Goal: Information Seeking & Learning: Learn about a topic

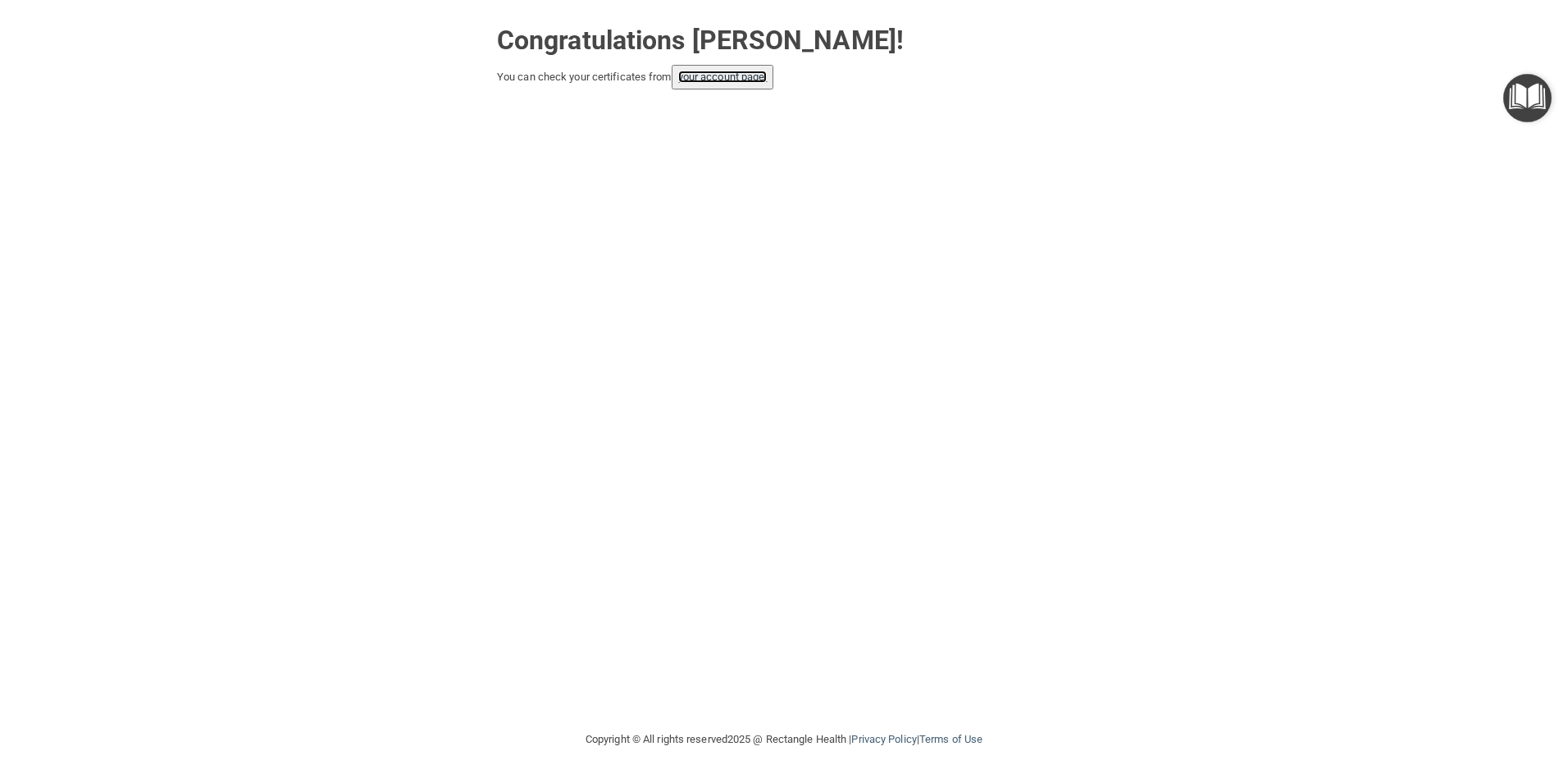
click at [699, 76] on link "your account page!" at bounding box center [723, 76] width 89 height 12
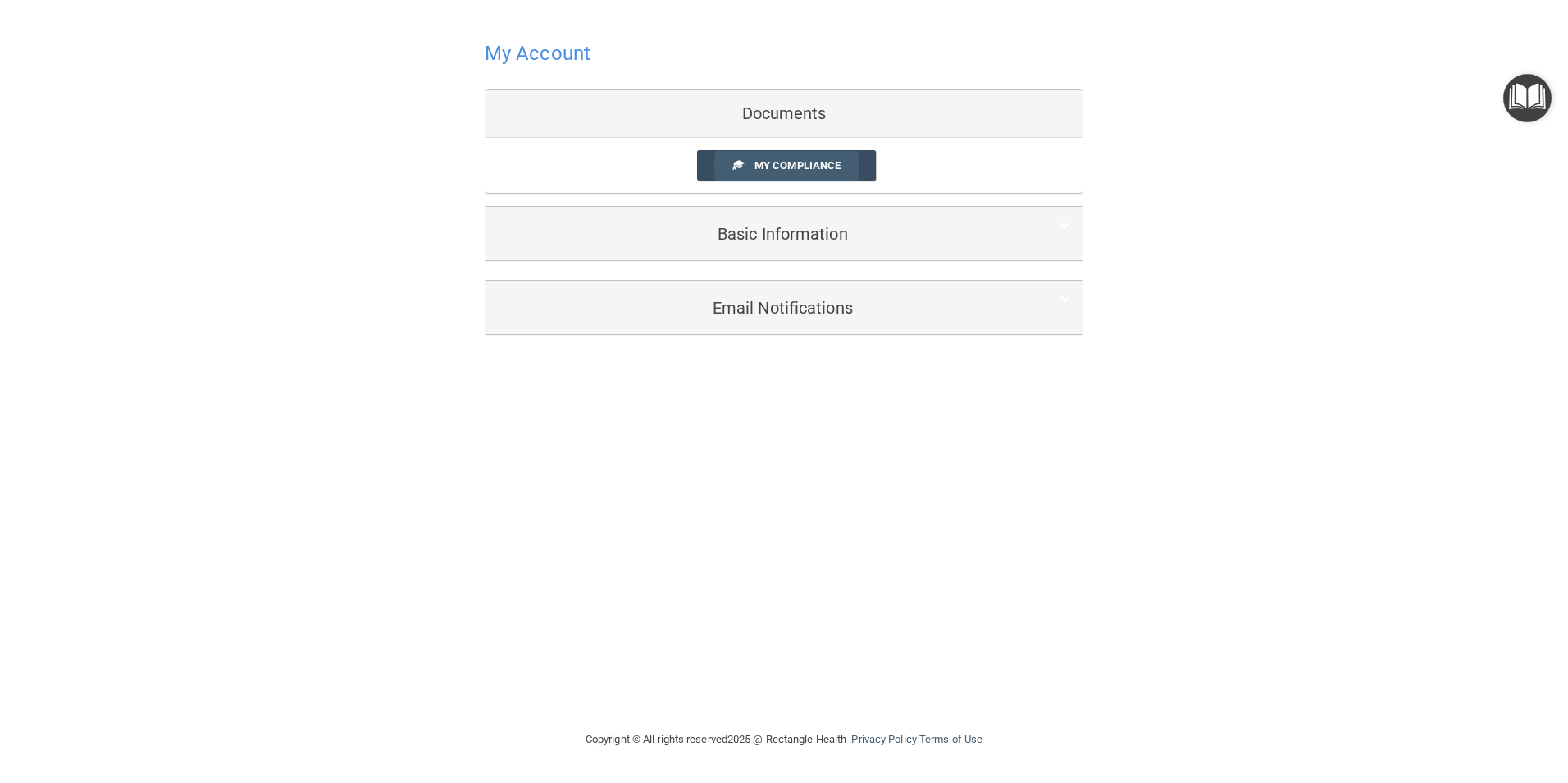
click at [781, 155] on link "My Compliance" at bounding box center [786, 165] width 180 height 30
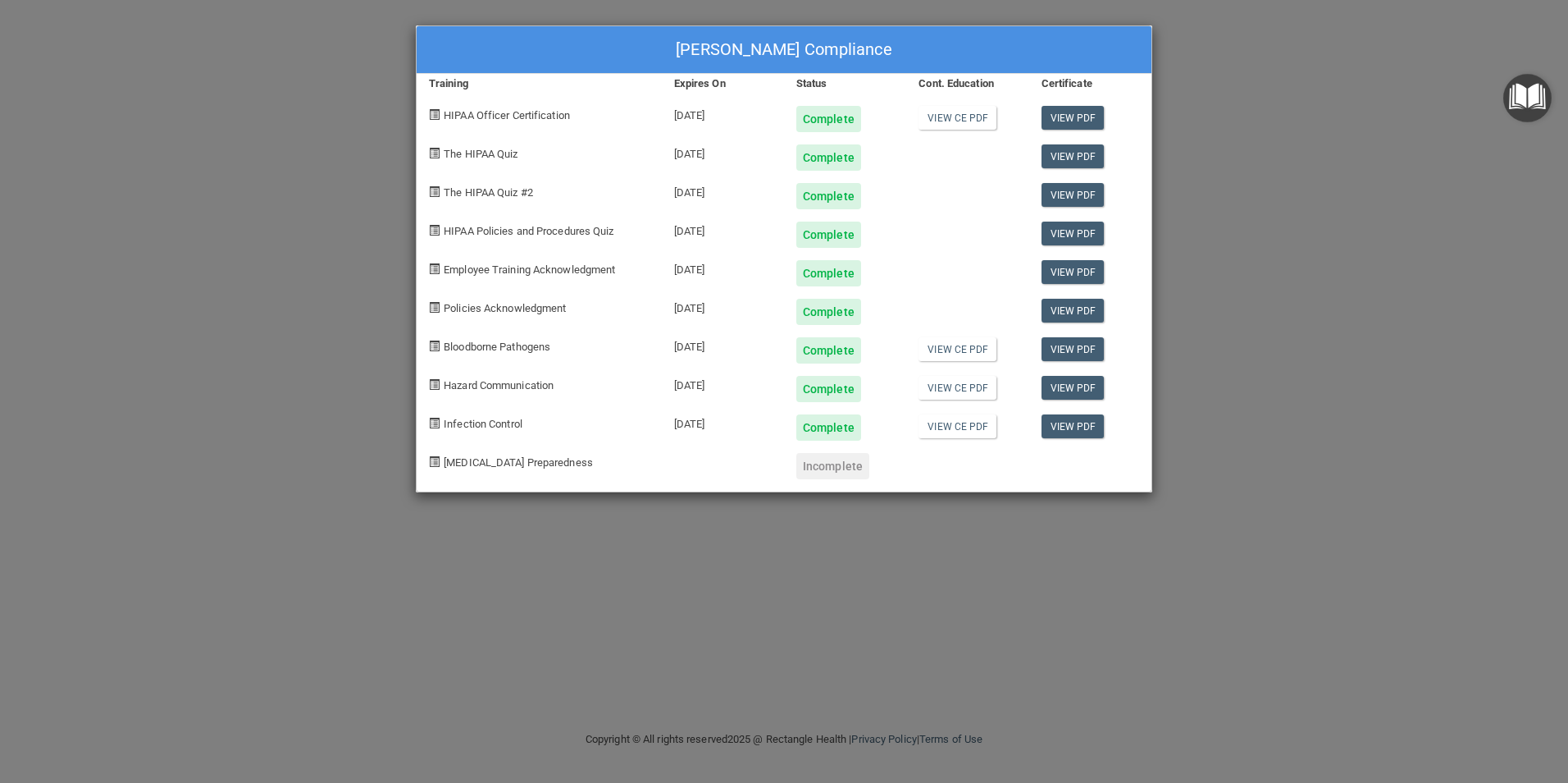
click at [833, 465] on div "Incomplete" at bounding box center [833, 465] width 73 height 26
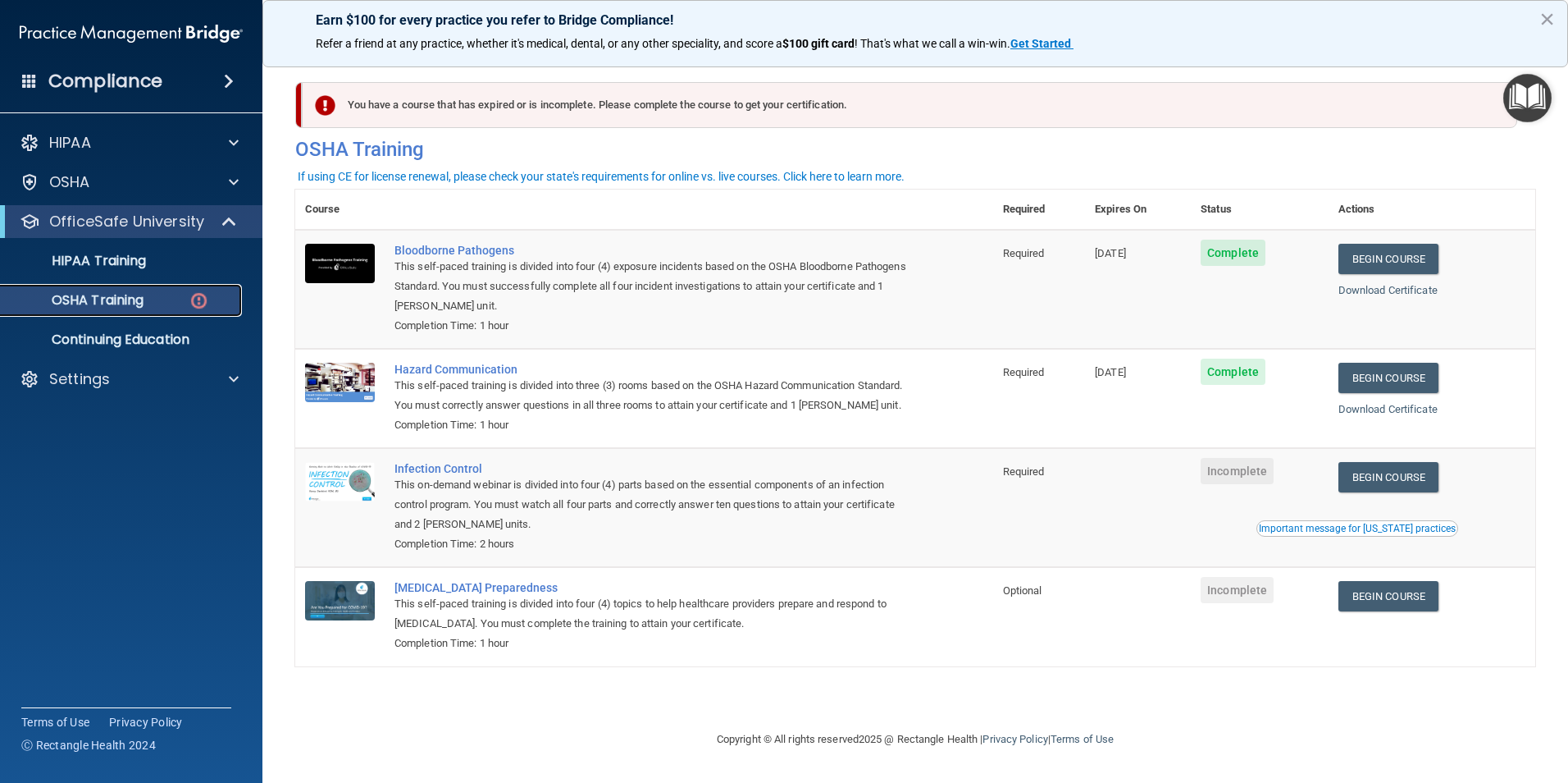
click at [142, 305] on p "OSHA Training" at bounding box center [78, 300] width 133 height 16
click at [1409, 611] on link "Begin Course" at bounding box center [1389, 596] width 100 height 30
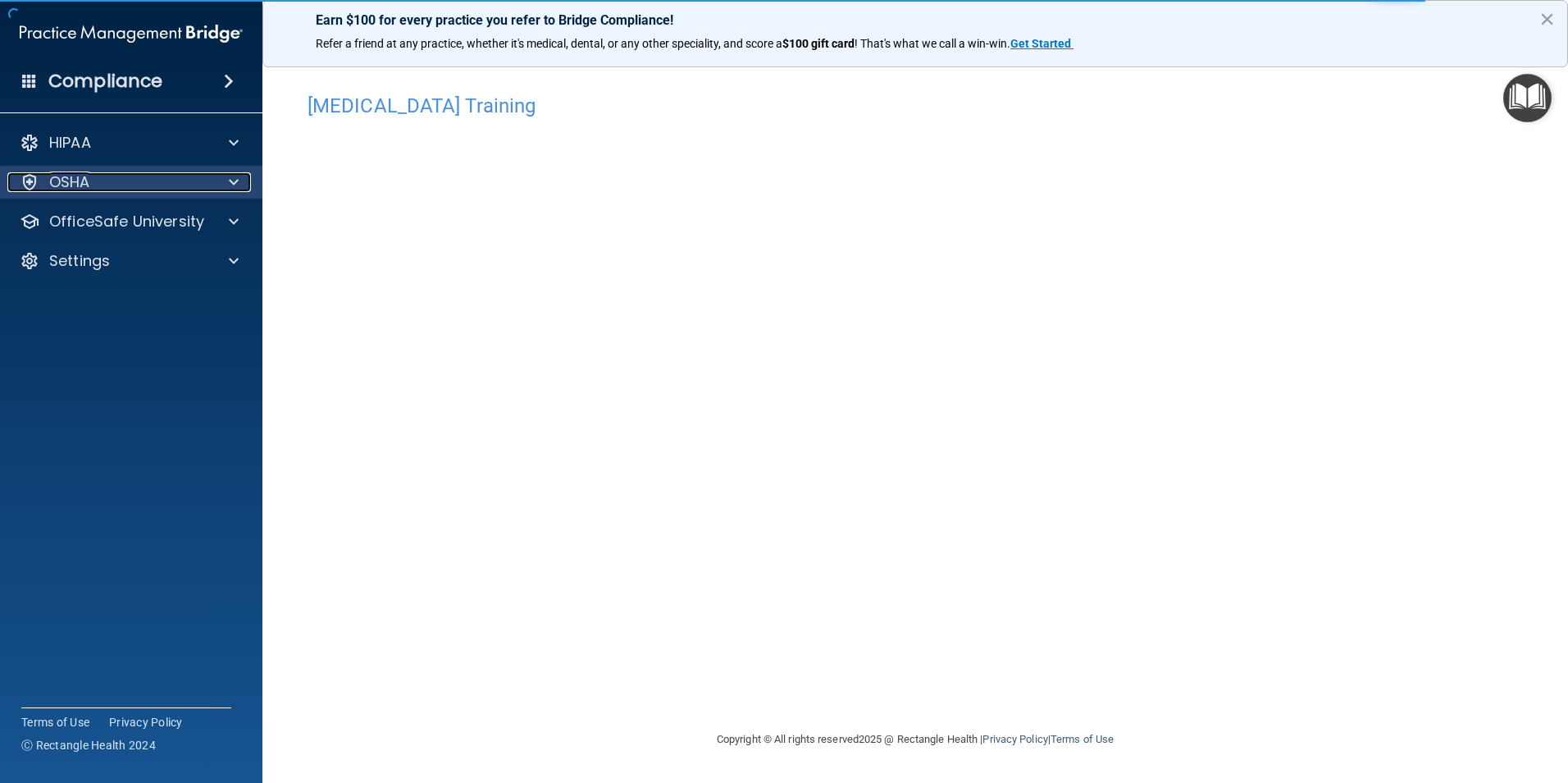
click at [129, 187] on div "OSHA" at bounding box center [109, 183] width 203 height 20
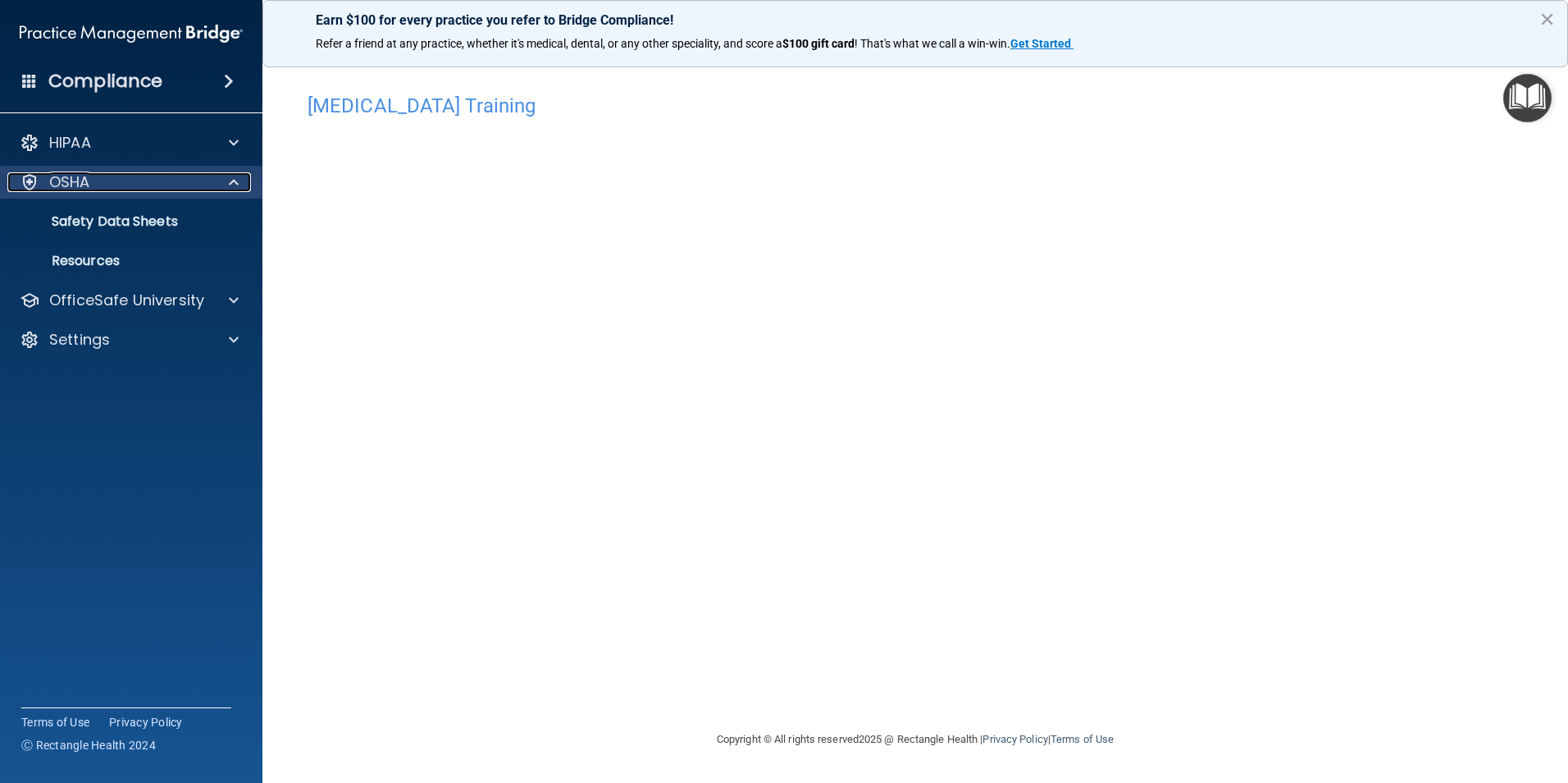
click at [234, 175] on span at bounding box center [234, 183] width 10 height 20
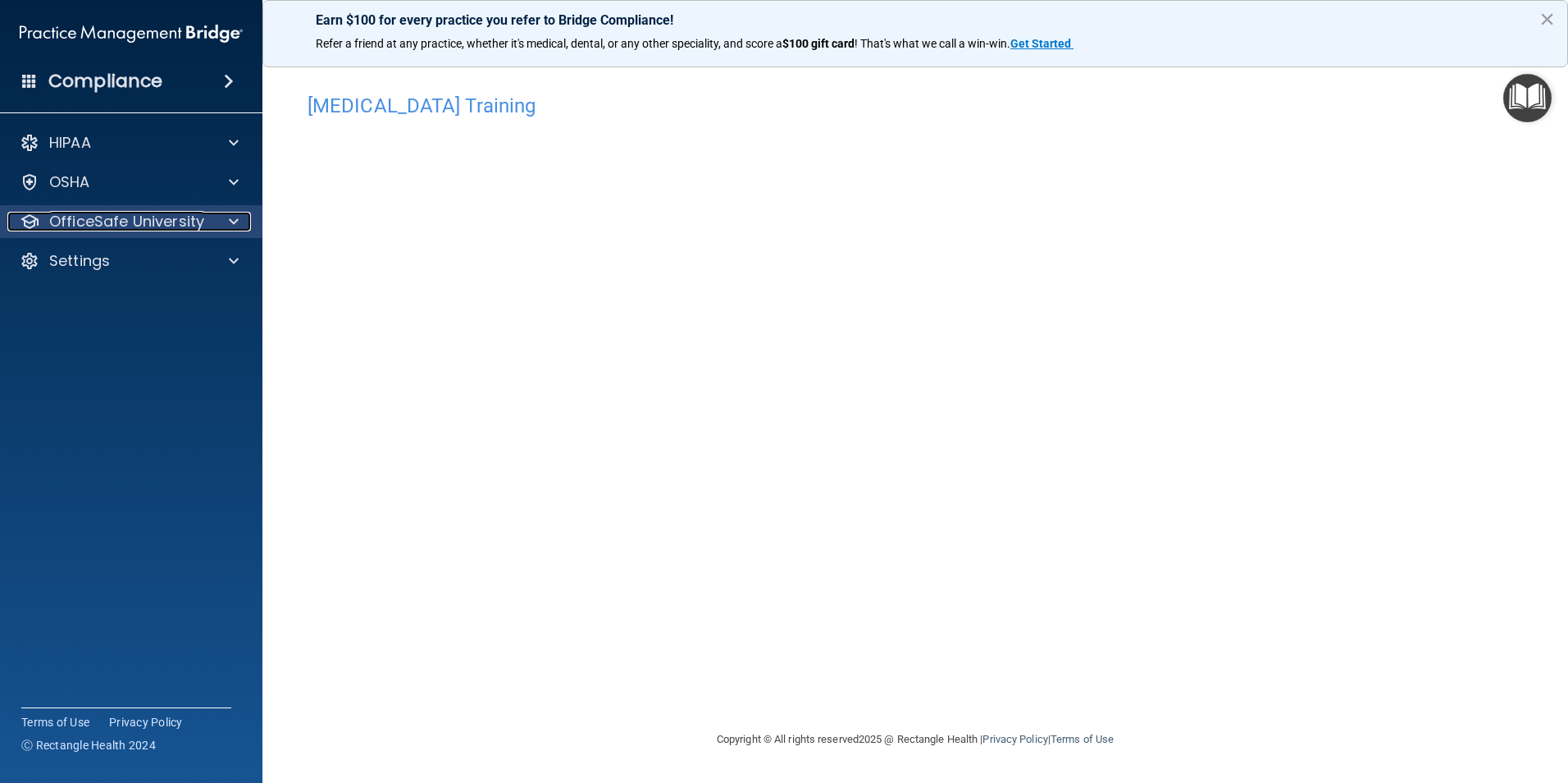
click at [240, 230] on div at bounding box center [231, 222] width 41 height 20
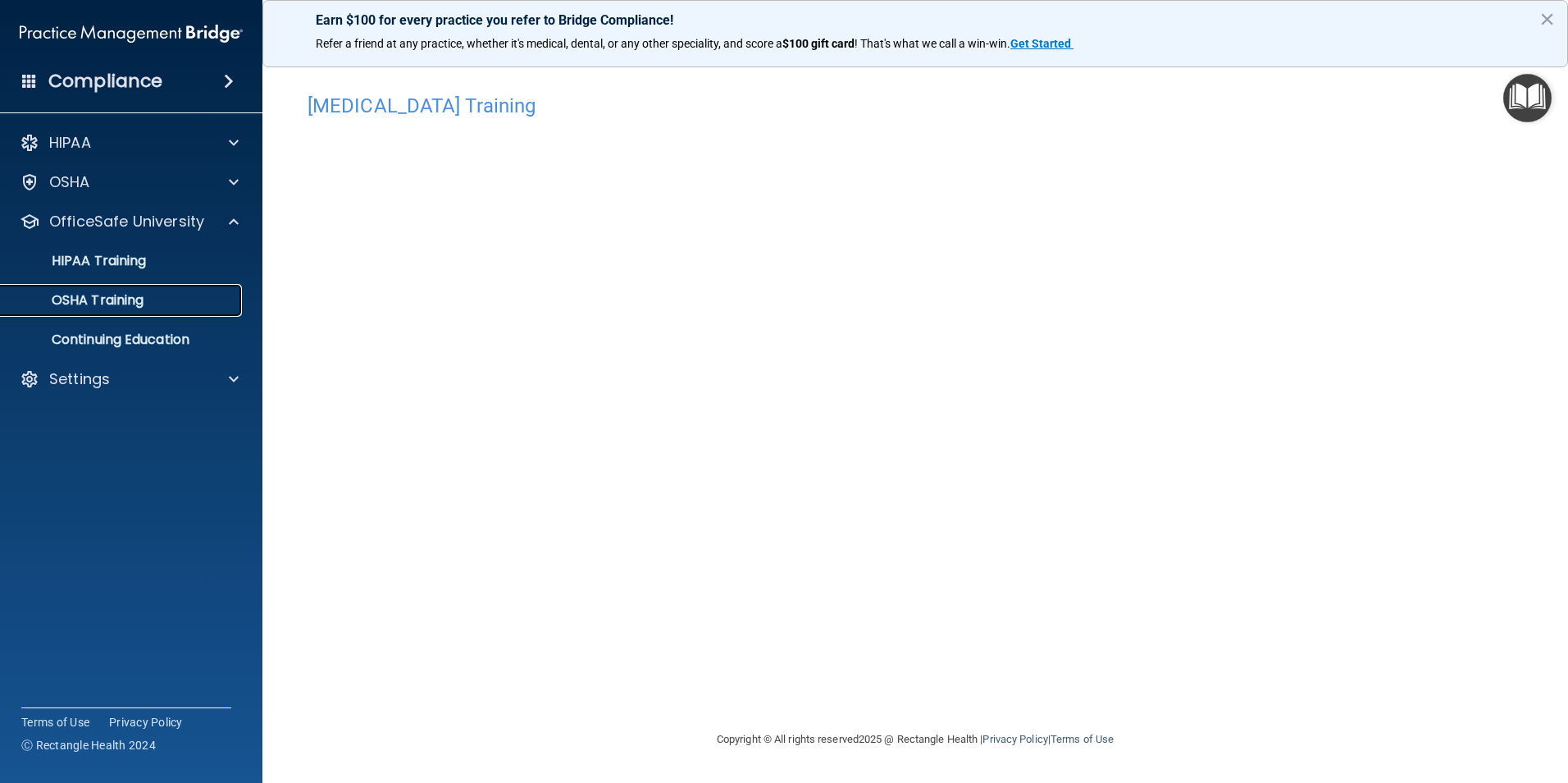
click at [186, 306] on div "OSHA Training" at bounding box center [122, 300] width 223 height 16
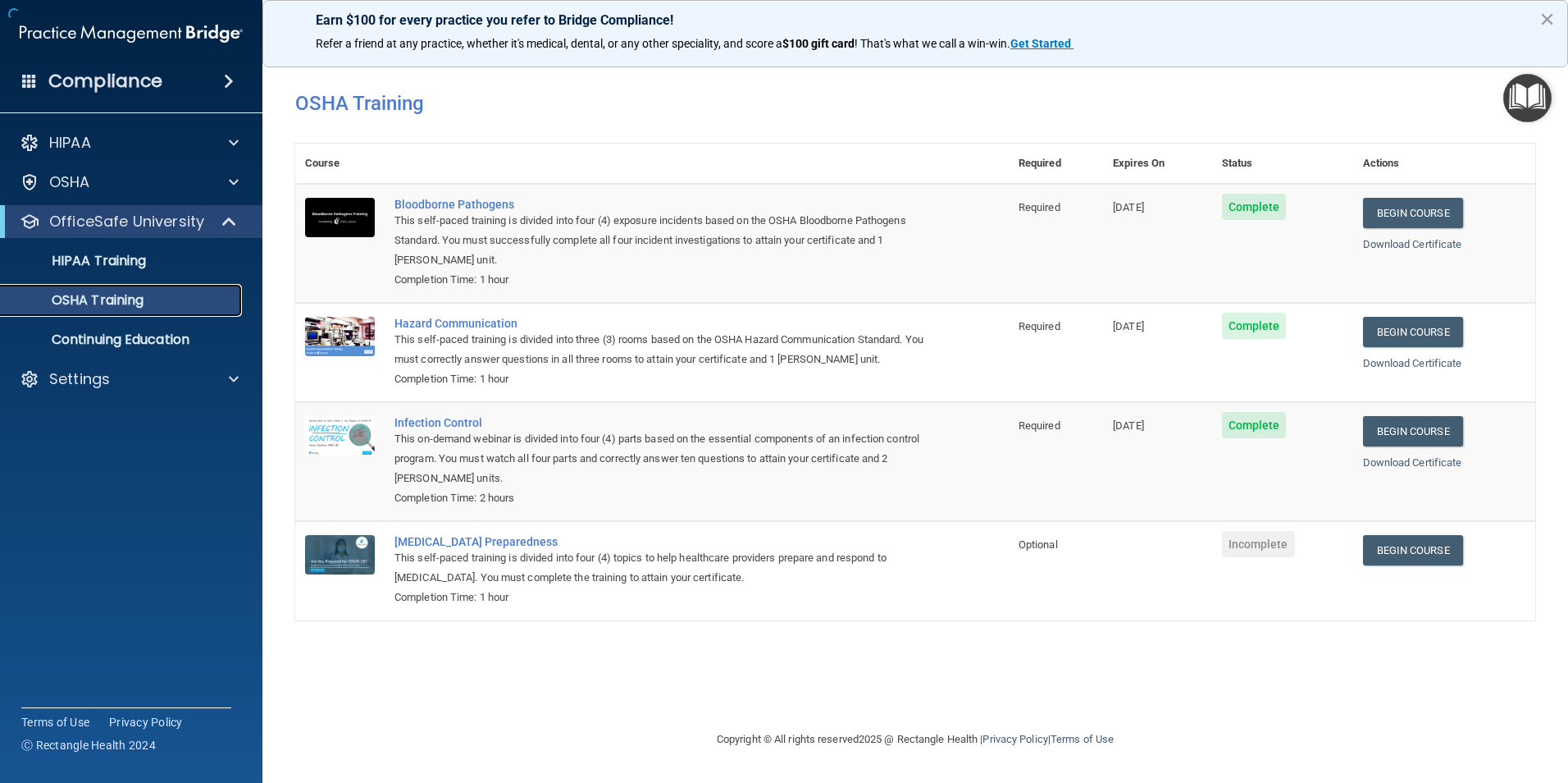
click at [103, 307] on p "OSHA Training" at bounding box center [78, 300] width 133 height 16
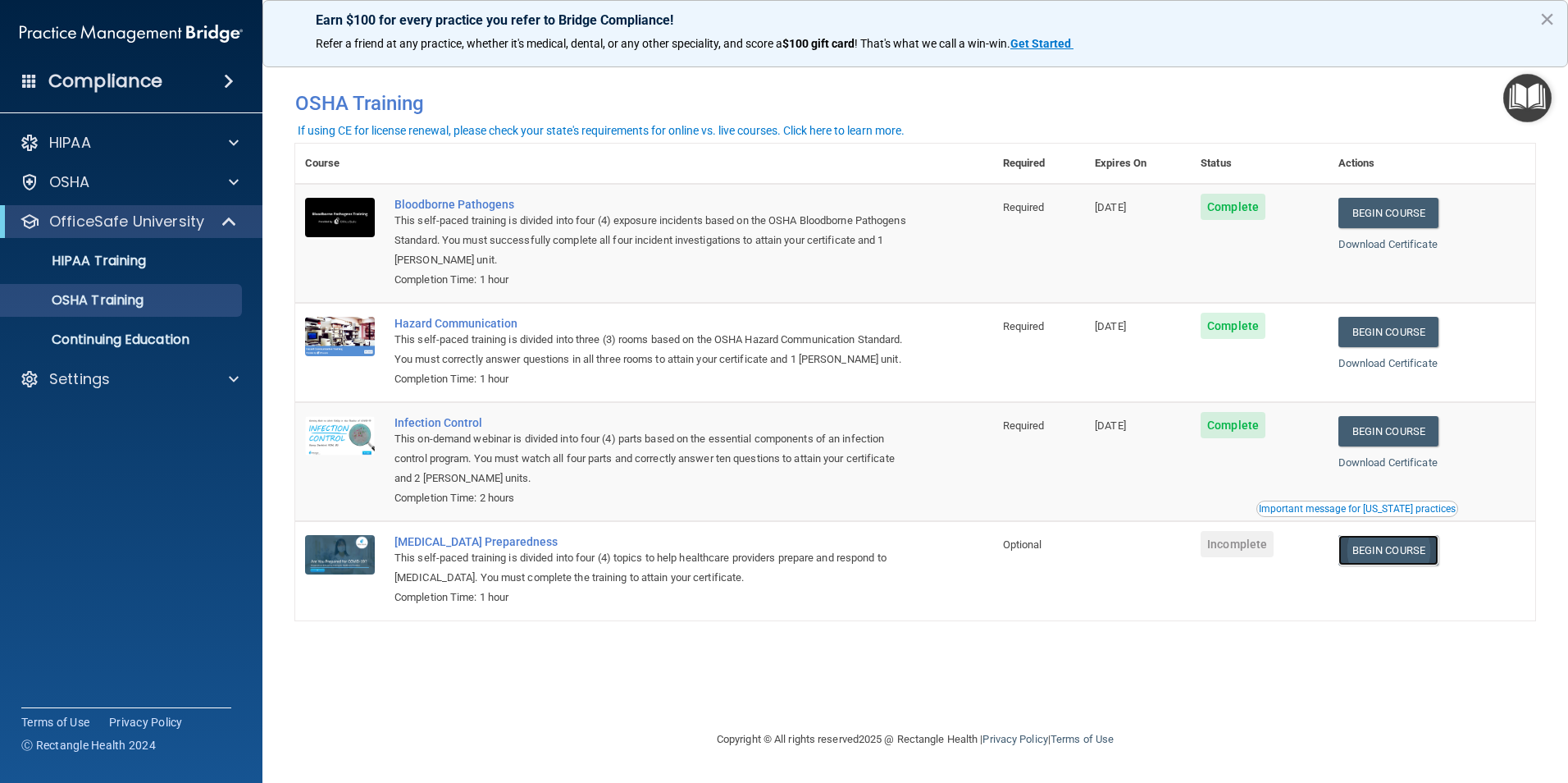
click at [1390, 566] on link "Begin Course" at bounding box center [1389, 549] width 100 height 30
click at [88, 273] on link "HIPAA Training" at bounding box center [112, 261] width 258 height 33
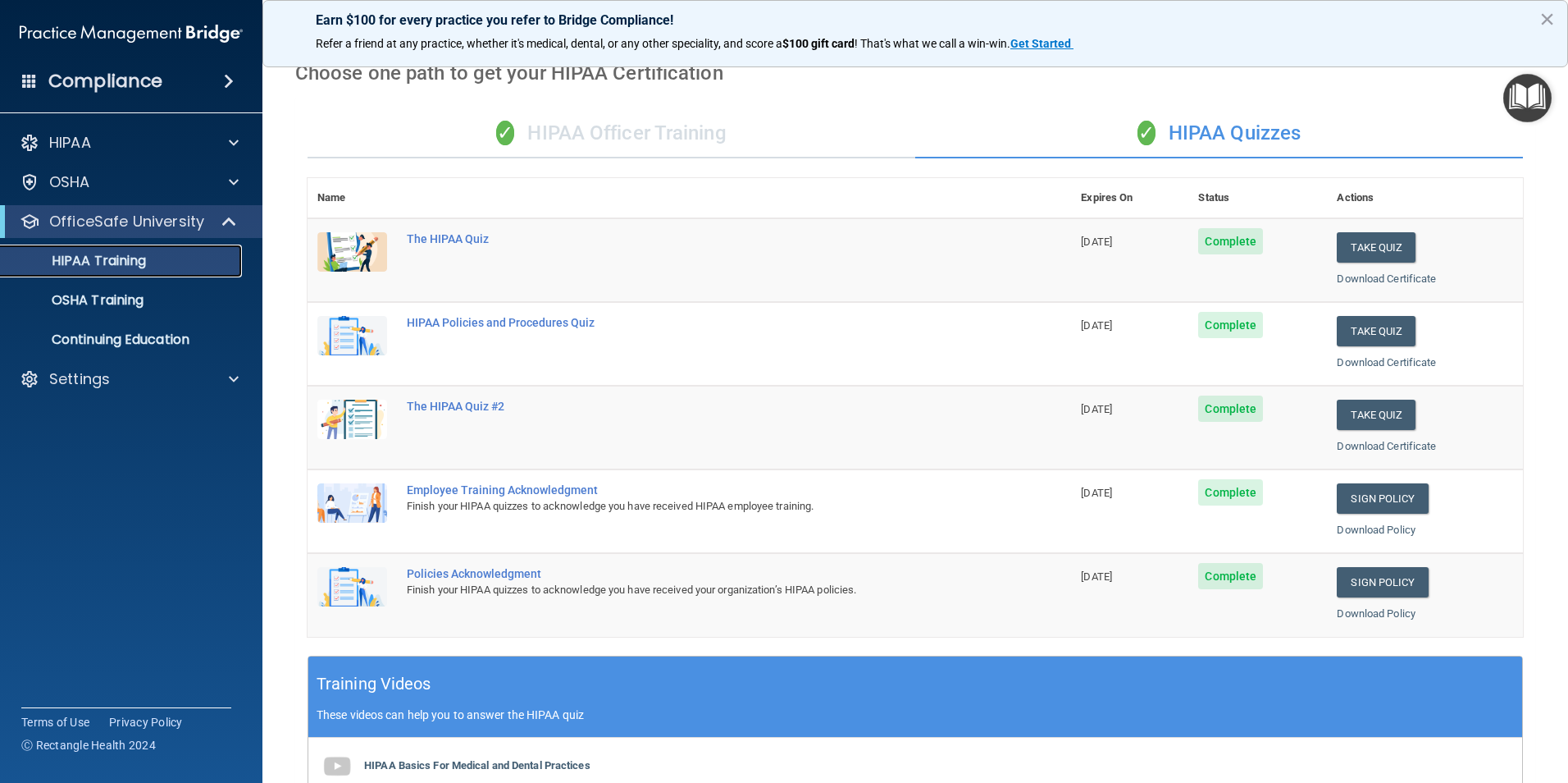
scroll to position [43, 0]
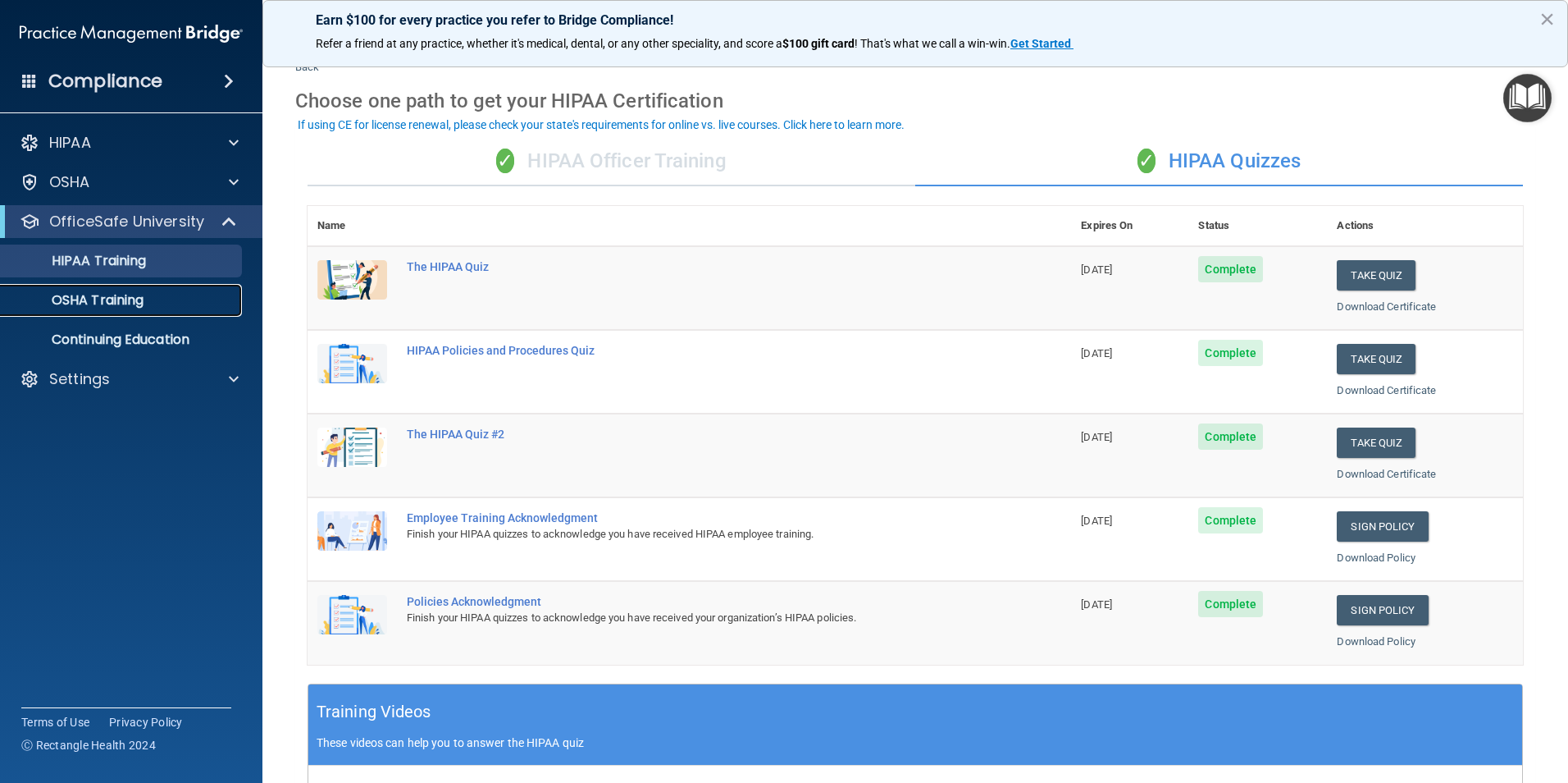
click at [123, 306] on p "OSHA Training" at bounding box center [78, 300] width 133 height 16
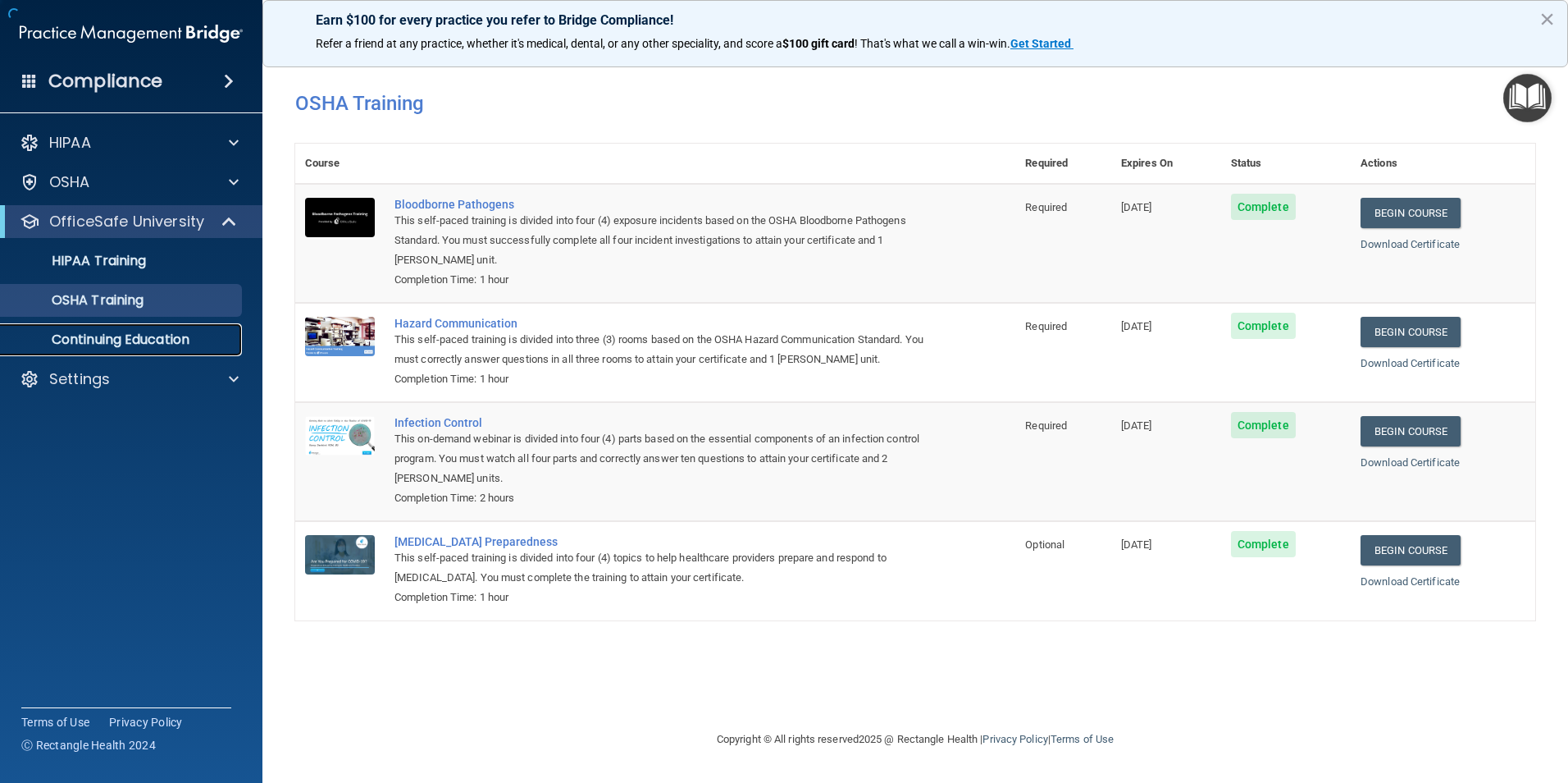
click at [146, 340] on p "Continuing Education" at bounding box center [122, 339] width 223 height 16
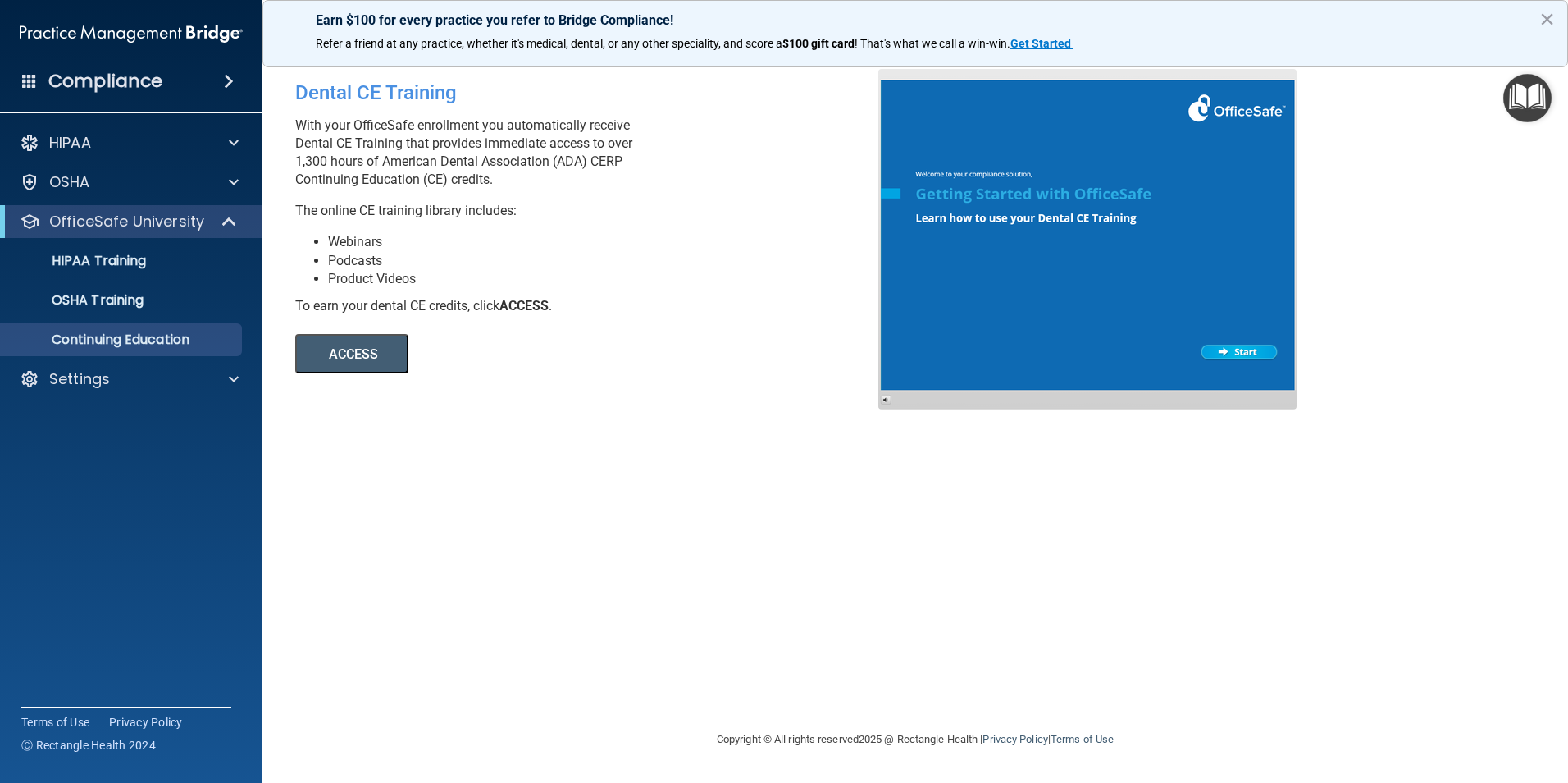
click at [317, 362] on button "ACCESS" at bounding box center [352, 353] width 113 height 39
click at [154, 281] on ul "HIPAA Training OSHA Training Continuing Education" at bounding box center [132, 297] width 297 height 118
click at [153, 247] on link "HIPAA Training" at bounding box center [112, 261] width 258 height 33
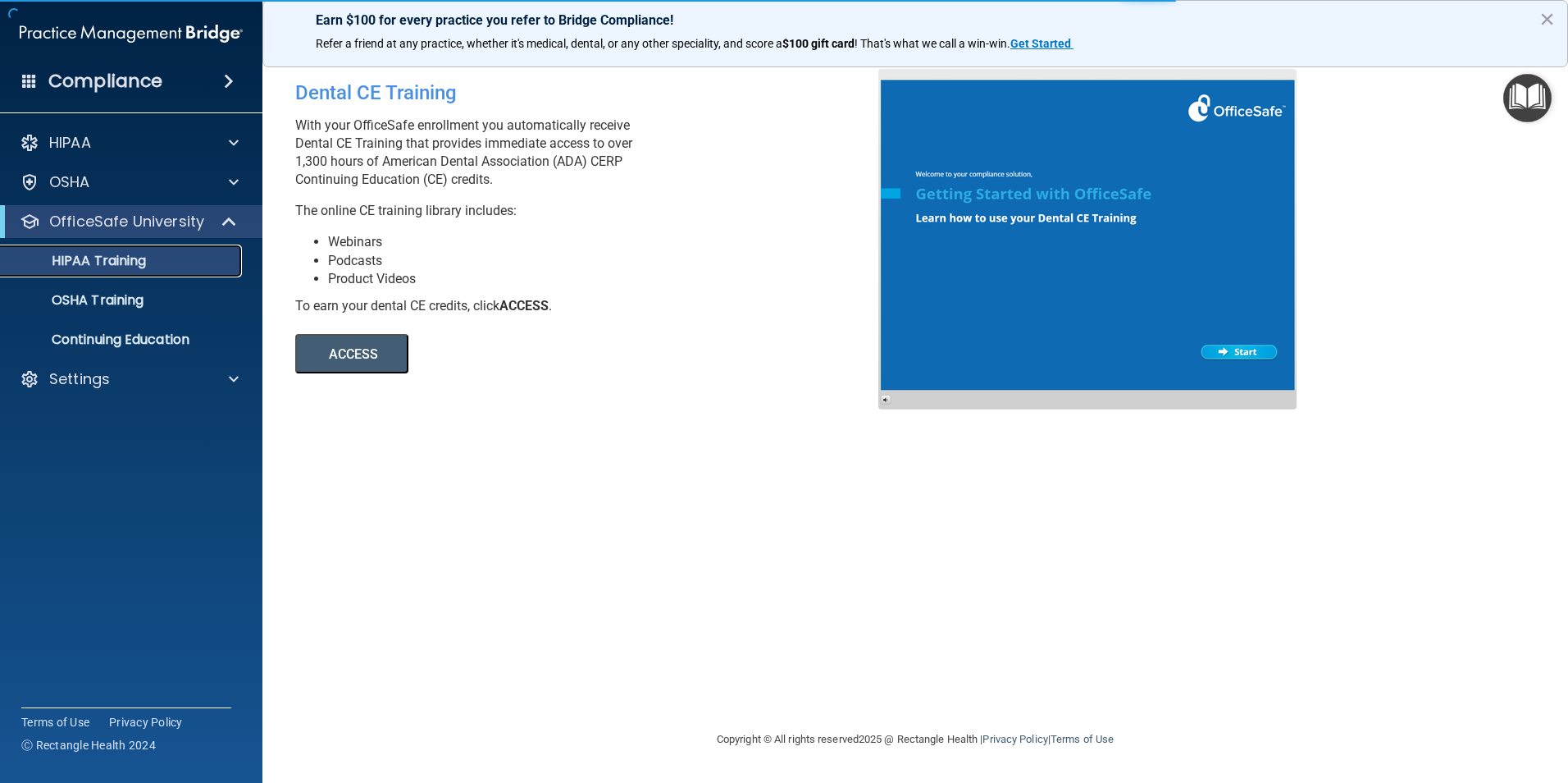
click at [145, 261] on p "HIPAA Training" at bounding box center [78, 261] width 135 height 16
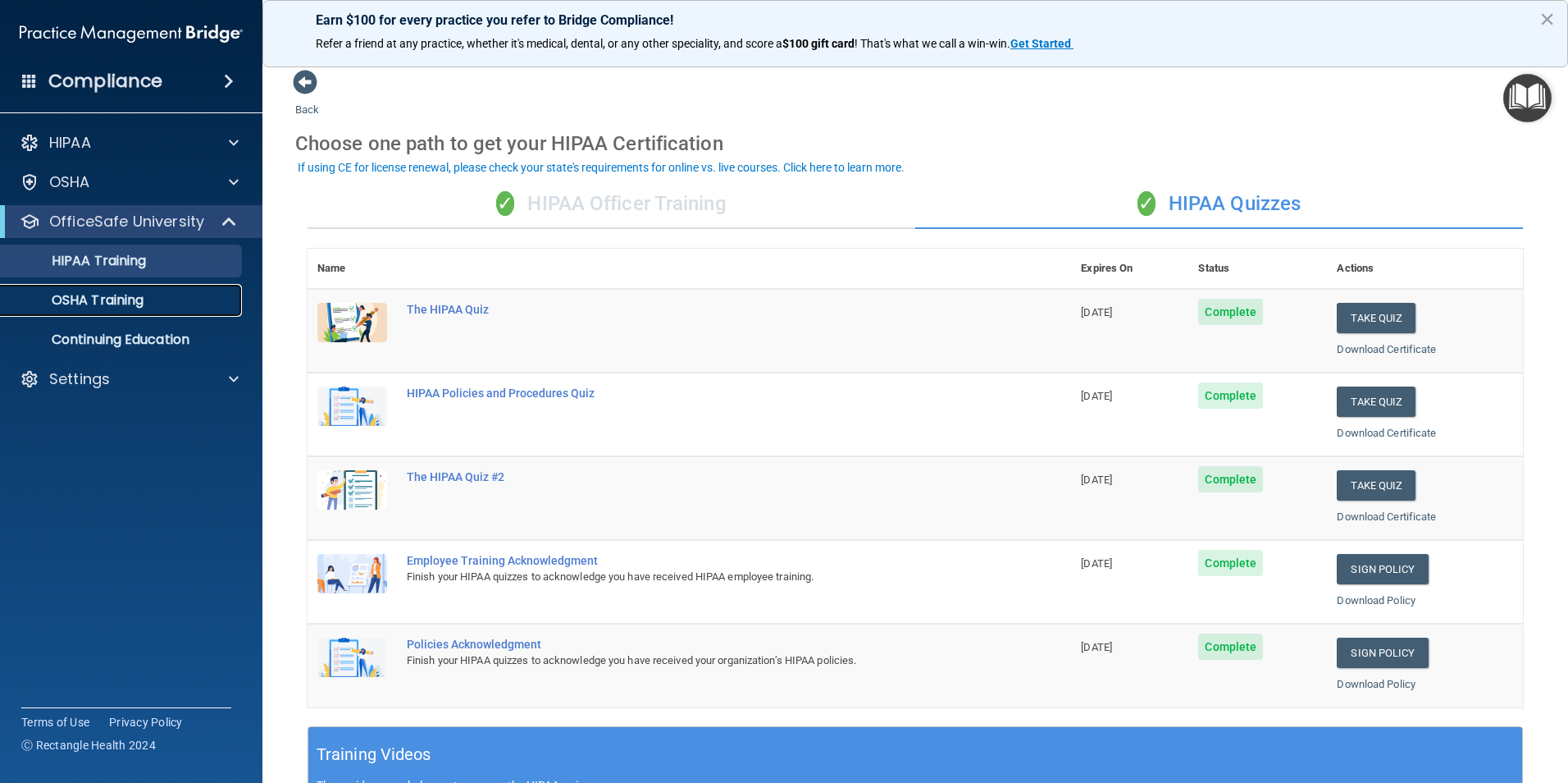
click at [80, 298] on p "OSHA Training" at bounding box center [78, 300] width 133 height 16
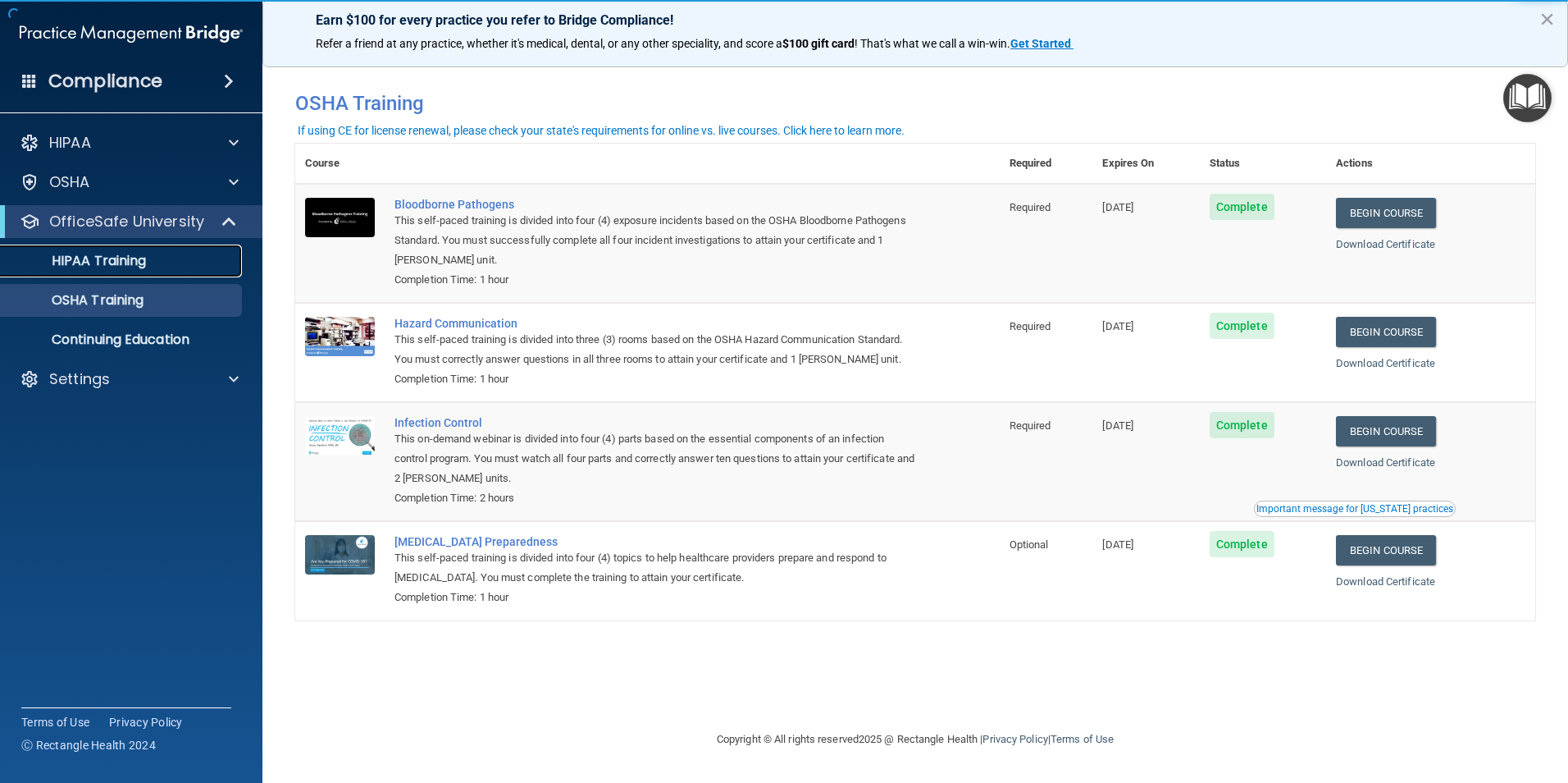
click at [164, 271] on link "HIPAA Training" at bounding box center [112, 261] width 258 height 33
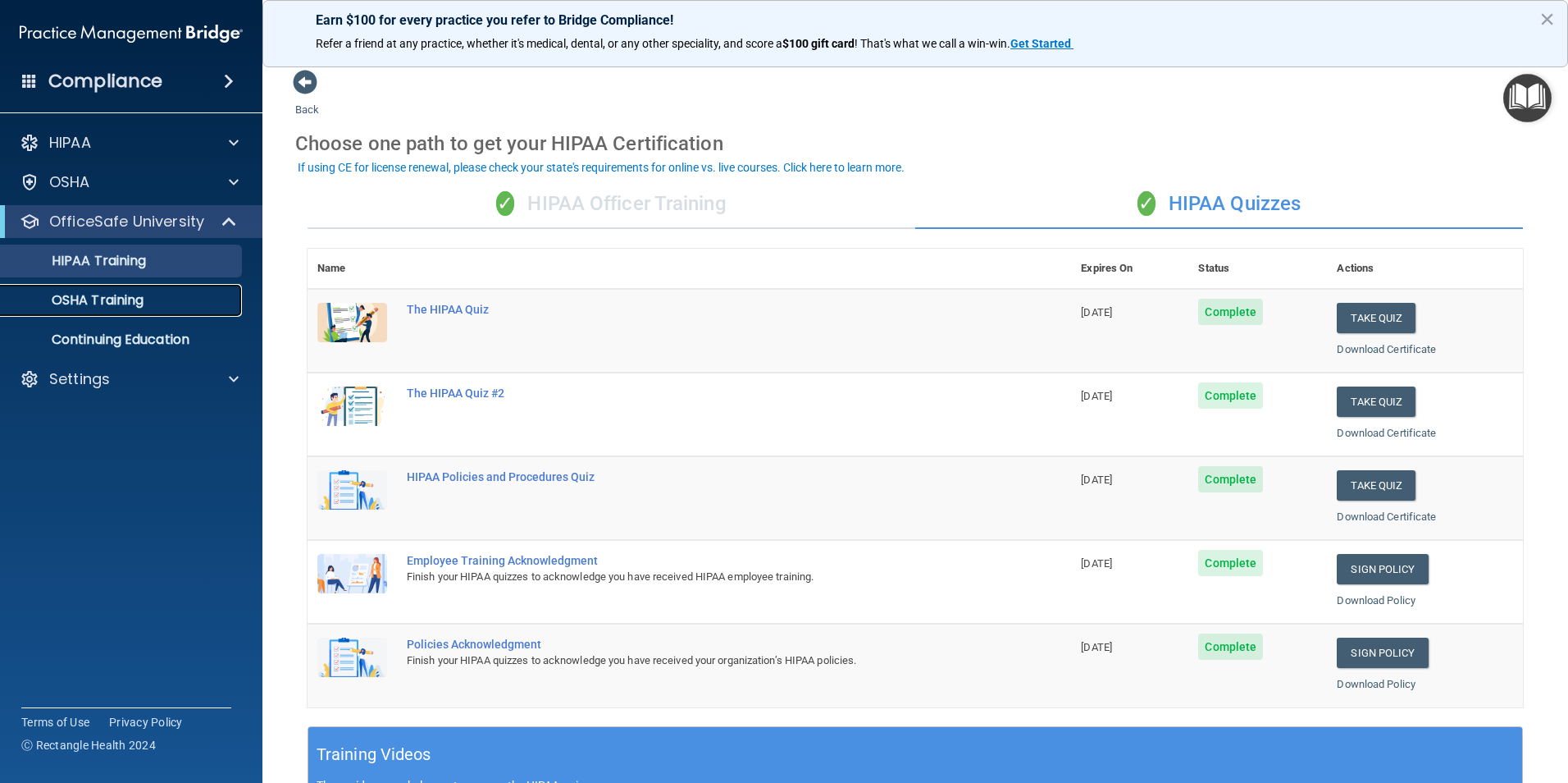
click at [169, 300] on div "OSHA Training" at bounding box center [122, 300] width 223 height 16
